Goal: Task Accomplishment & Management: Manage account settings

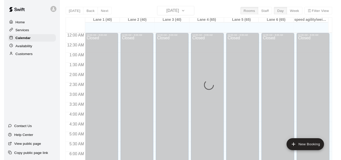
scroll to position [284, 0]
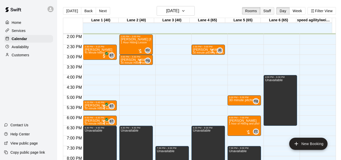
click at [266, 9] on button "Staff" at bounding box center [267, 11] width 14 height 8
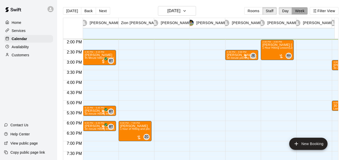
click at [304, 12] on button "Week" at bounding box center [300, 11] width 16 height 8
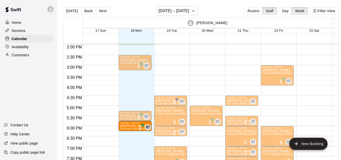
drag, startPoint x: 135, startPoint y: 131, endPoint x: 134, endPoint y: 128, distance: 3.3
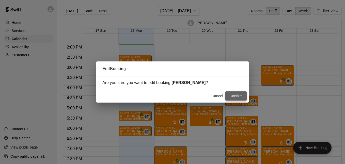
click at [235, 96] on button "Confirm" at bounding box center [235, 95] width 21 height 9
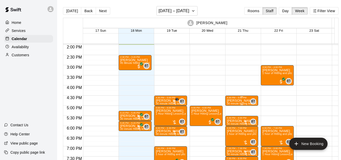
click at [248, 103] on span "30 minute Hitting lesson (Lane 1 (40))" at bounding box center [249, 103] width 45 height 3
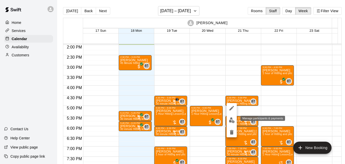
click at [231, 120] on img "edit" at bounding box center [232, 120] width 6 height 6
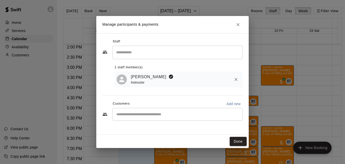
click at [206, 119] on div "​" at bounding box center [178, 114] width 130 height 13
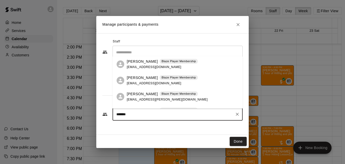
type input "********"
click at [179, 95] on p "Blaze Player Membership" at bounding box center [179, 94] width 34 height 4
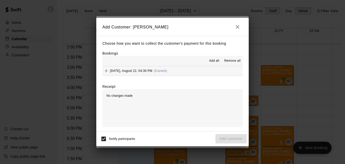
click at [215, 76] on hr at bounding box center [172, 76] width 140 height 0
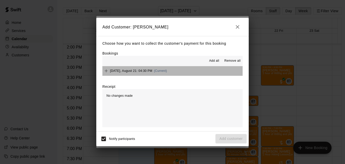
click at [214, 74] on button "[DATE], August 21: 04:30 PM (Current)" at bounding box center [172, 70] width 140 height 9
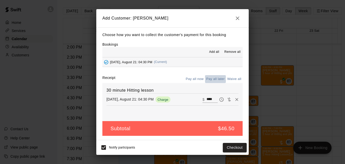
click at [216, 78] on button "Pay all later" at bounding box center [215, 79] width 21 height 8
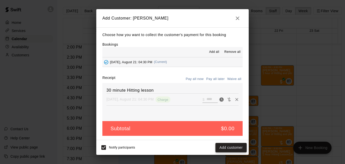
click at [236, 144] on div "Notify participants Add customer" at bounding box center [172, 147] width 148 height 11
click at [235, 144] on button "Add customer" at bounding box center [230, 147] width 31 height 9
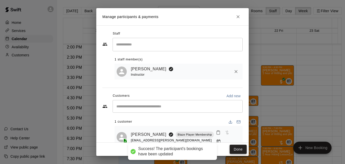
click at [239, 150] on button "Done" at bounding box center [238, 149] width 17 height 9
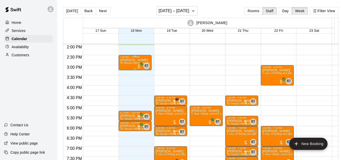
click at [132, 63] on span "45 Minute hitting lesson ([PERSON_NAME] 1 (40))" at bounding box center [142, 63] width 44 height 3
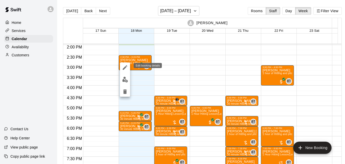
click at [124, 66] on icon "edit" at bounding box center [125, 68] width 6 height 6
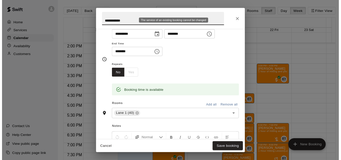
scroll to position [51, 0]
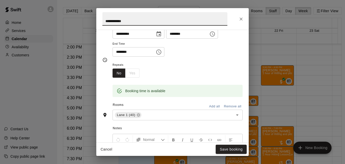
click at [244, 21] on button "Close" at bounding box center [240, 18] width 9 height 9
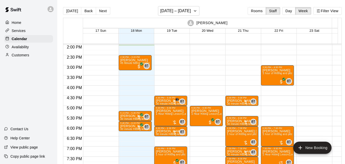
click at [243, 20] on icon "Close" at bounding box center [241, 19] width 5 height 5
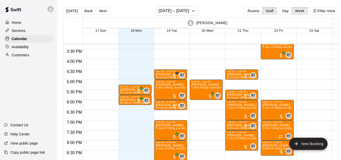
scroll to position [311, 0]
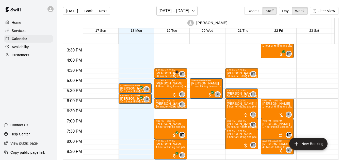
click at [291, 9] on button "Day" at bounding box center [285, 11] width 13 height 8
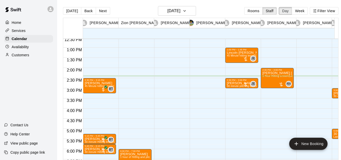
scroll to position [254, 0]
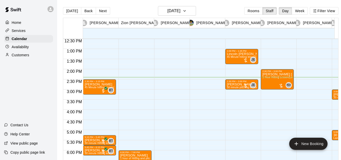
click at [296, 10] on button "Week" at bounding box center [300, 11] width 16 height 8
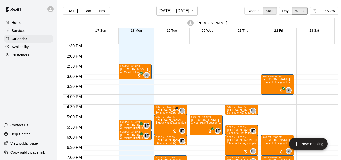
scroll to position [274, 0]
